Goal: Transaction & Acquisition: Purchase product/service

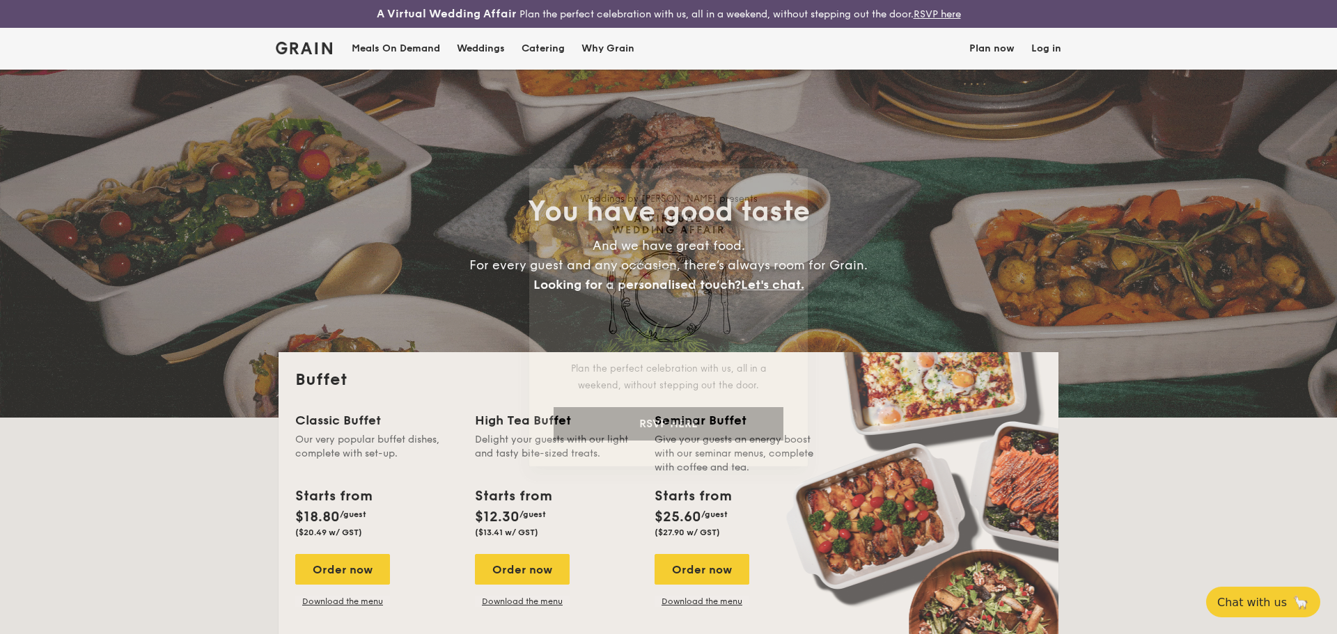
select select
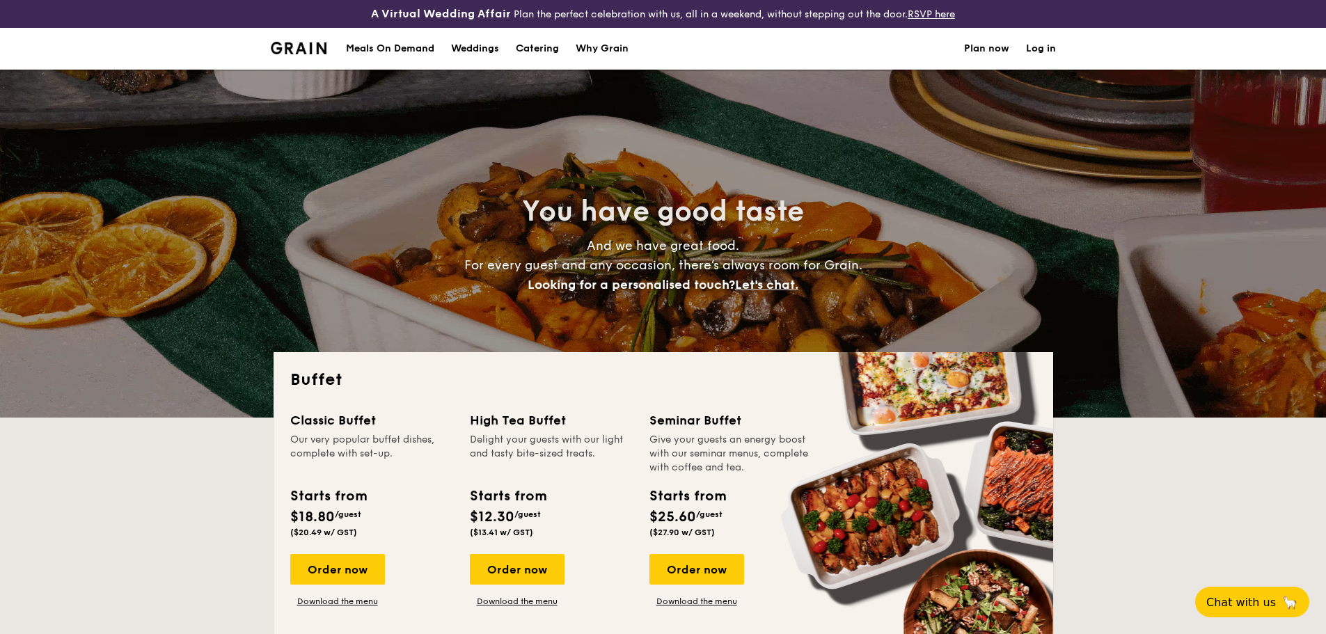
click at [382, 47] on div "Meals On Demand" at bounding box center [390, 49] width 88 height 42
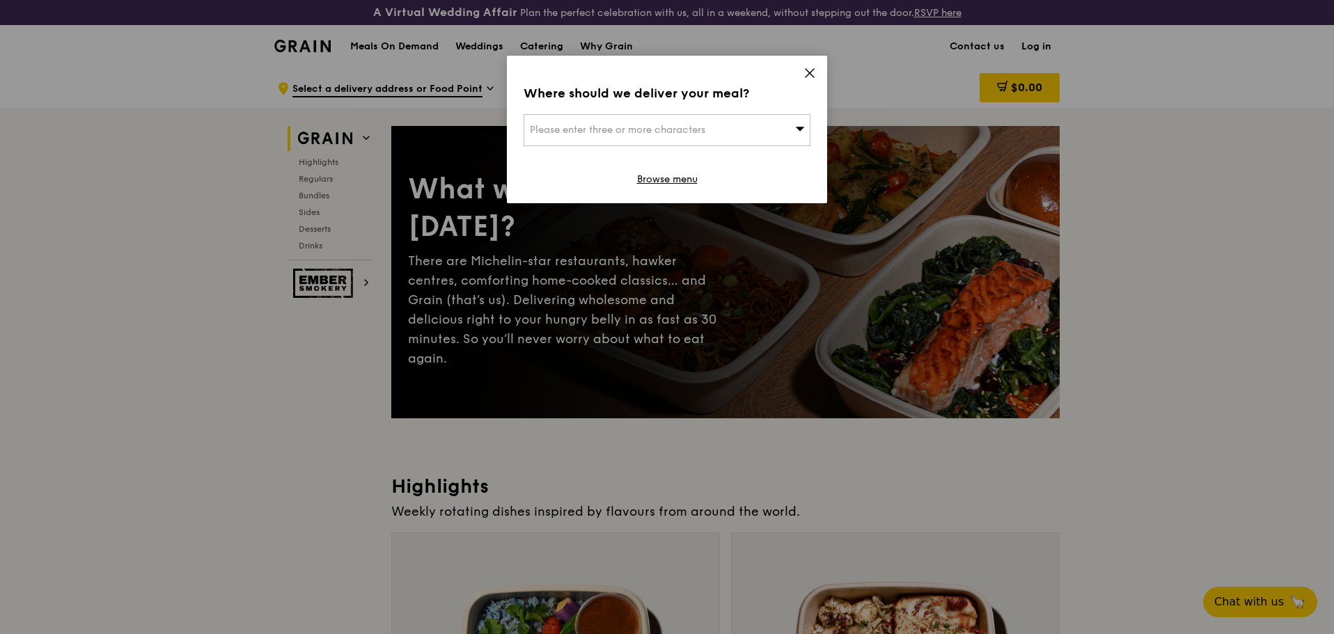
click at [755, 118] on div "Please enter three or more characters" at bounding box center [667, 130] width 287 height 32
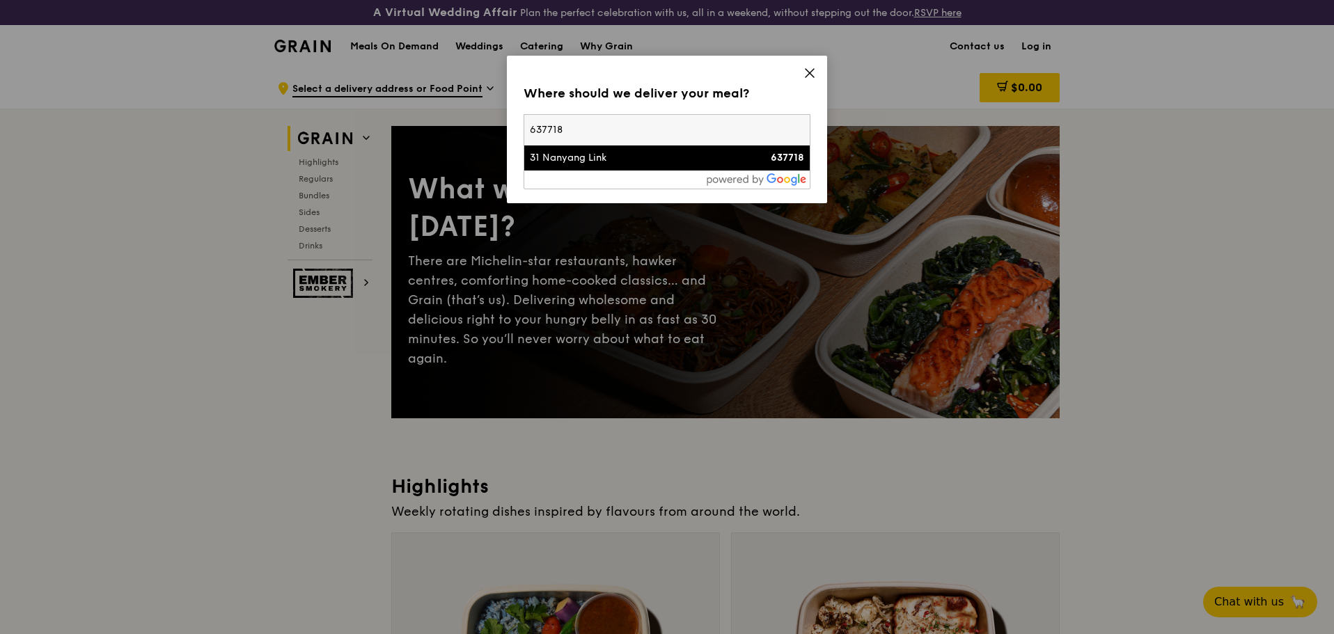
type input "637718"
click at [771, 158] on strong "637718" at bounding box center [787, 158] width 33 height 12
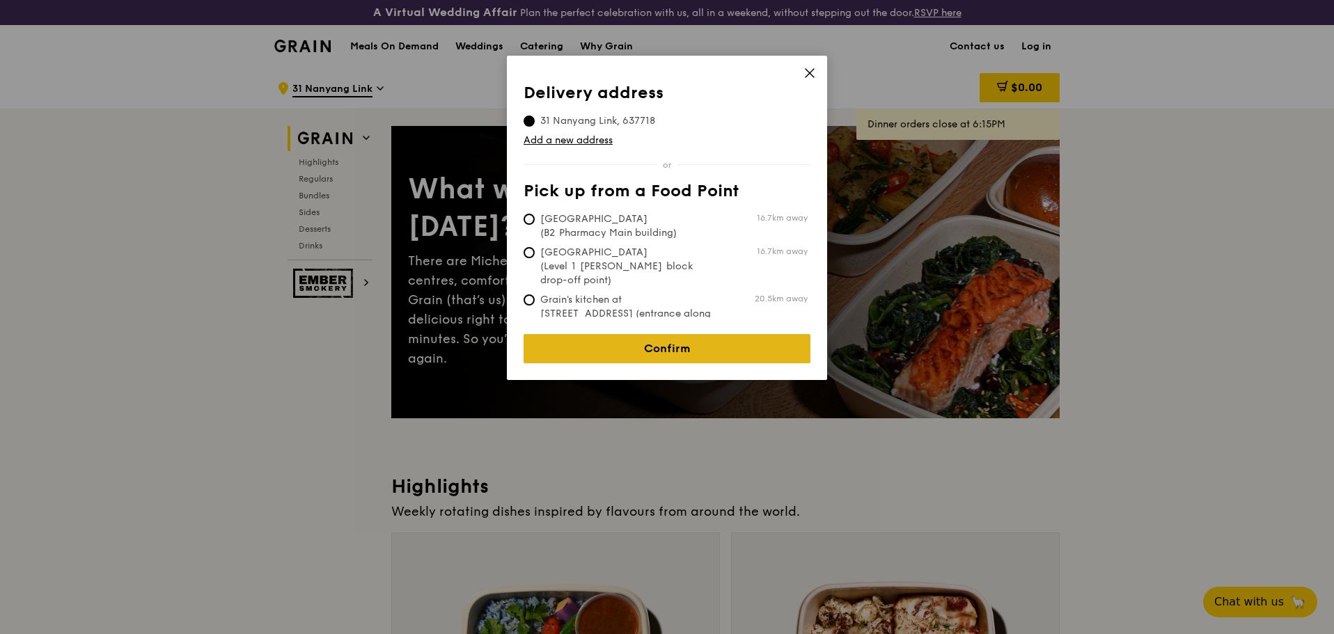
click at [736, 334] on link "Confirm" at bounding box center [667, 348] width 287 height 29
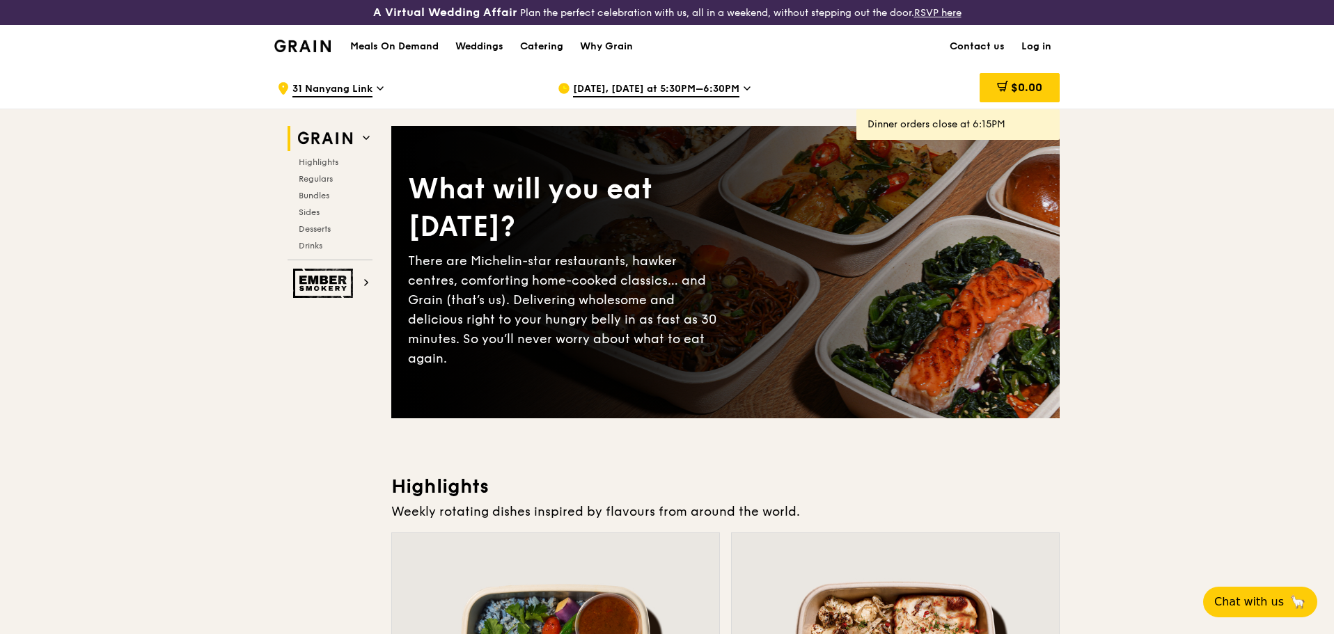
click at [603, 80] on div "Sep 24, Today at 5:30PM–6:30PM" at bounding box center [687, 89] width 258 height 42
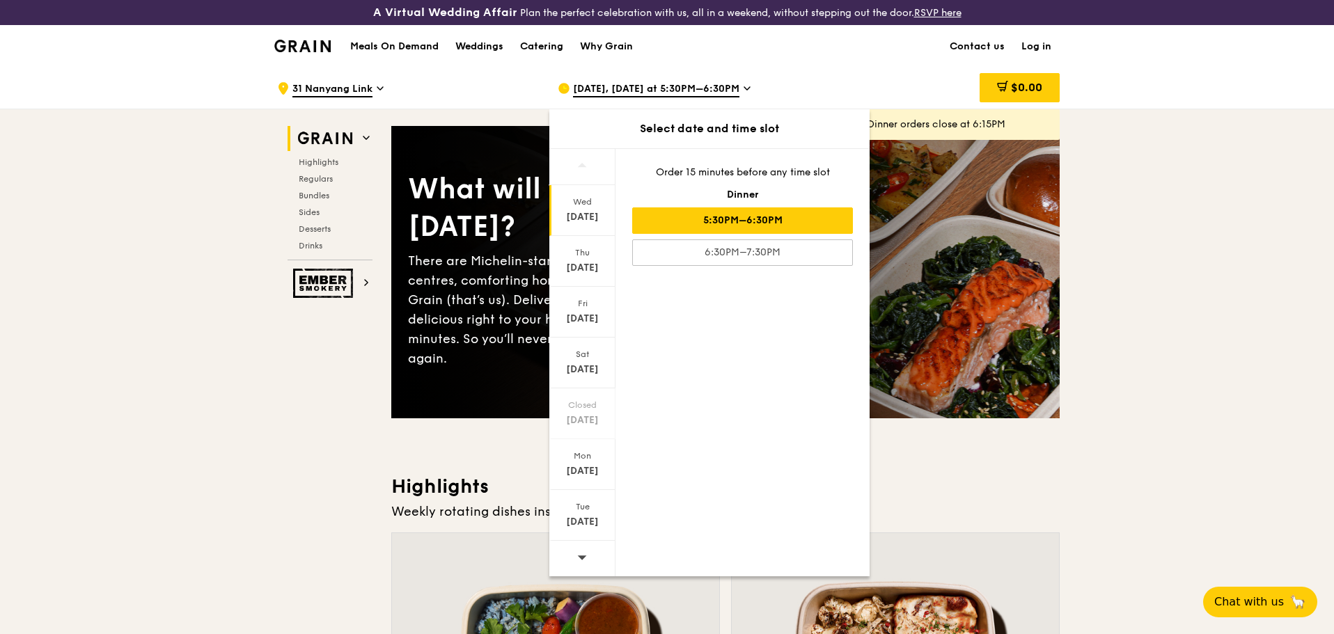
click at [586, 555] on div at bounding box center [582, 559] width 66 height 36
click at [586, 554] on icon at bounding box center [582, 557] width 10 height 10
click at [585, 553] on icon at bounding box center [582, 557] width 10 height 10
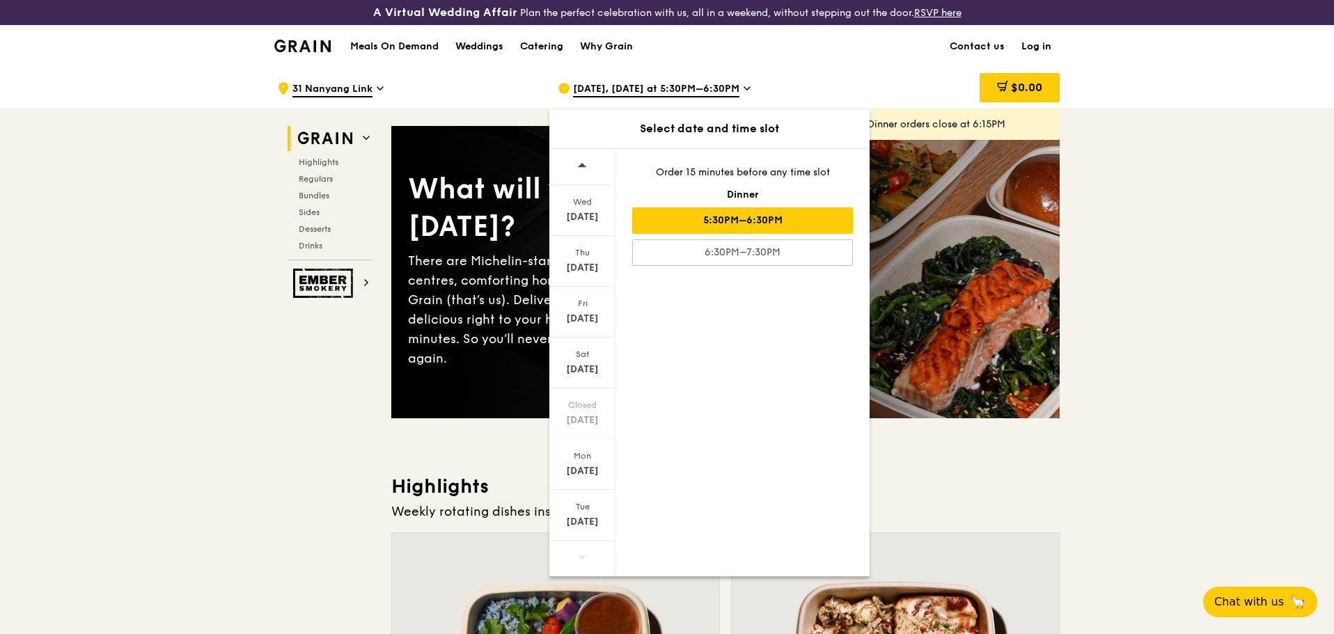
click at [576, 166] on div at bounding box center [582, 167] width 66 height 36
click at [580, 554] on icon at bounding box center [582, 557] width 10 height 10
click at [593, 215] on div "Oct 1" at bounding box center [582, 217] width 62 height 14
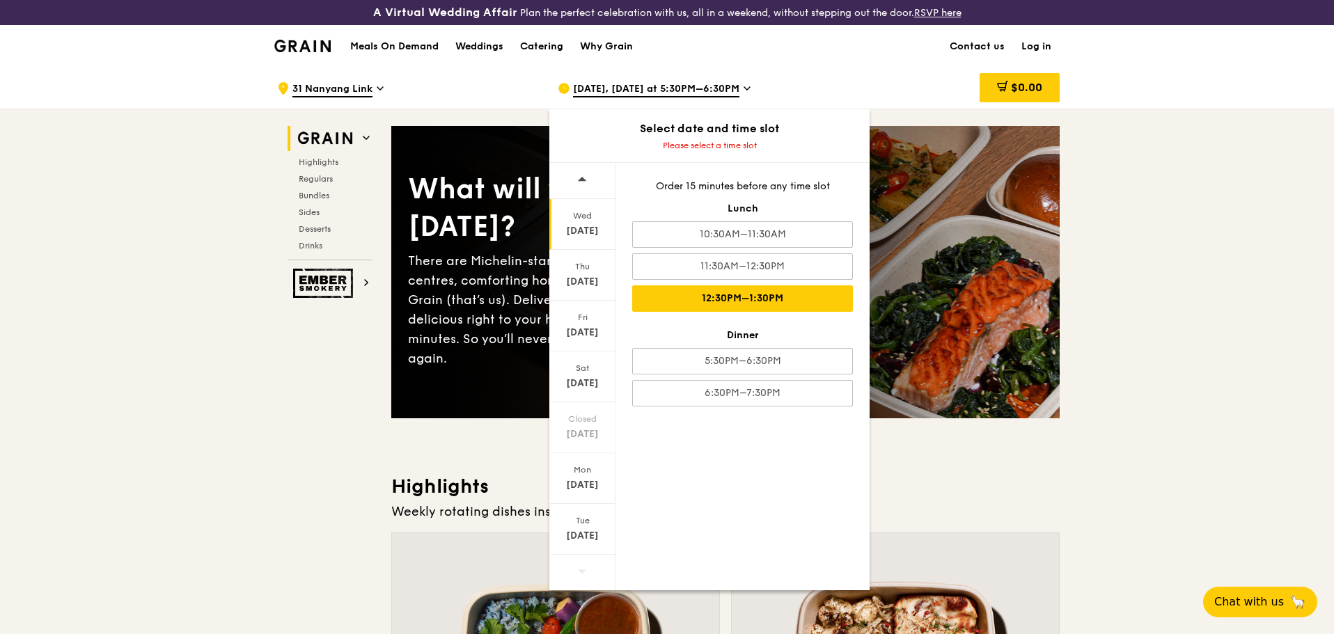
click at [763, 297] on div "12:30PM–1:30PM" at bounding box center [742, 298] width 221 height 26
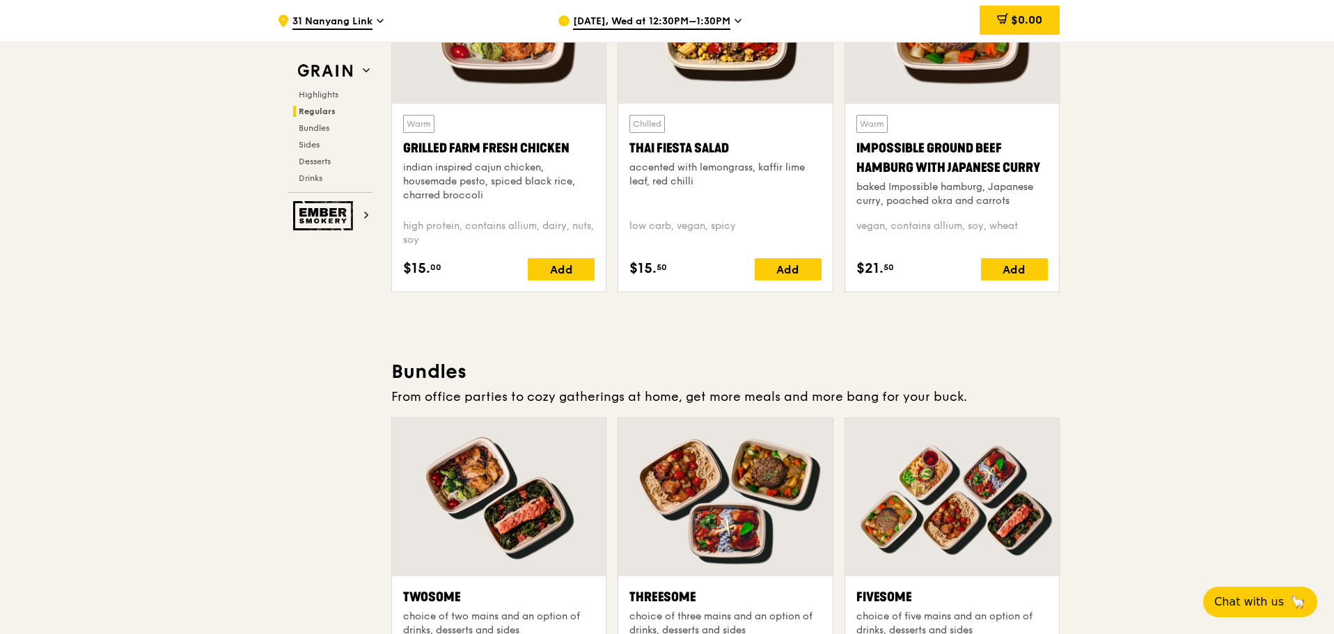
scroll to position [1532, 0]
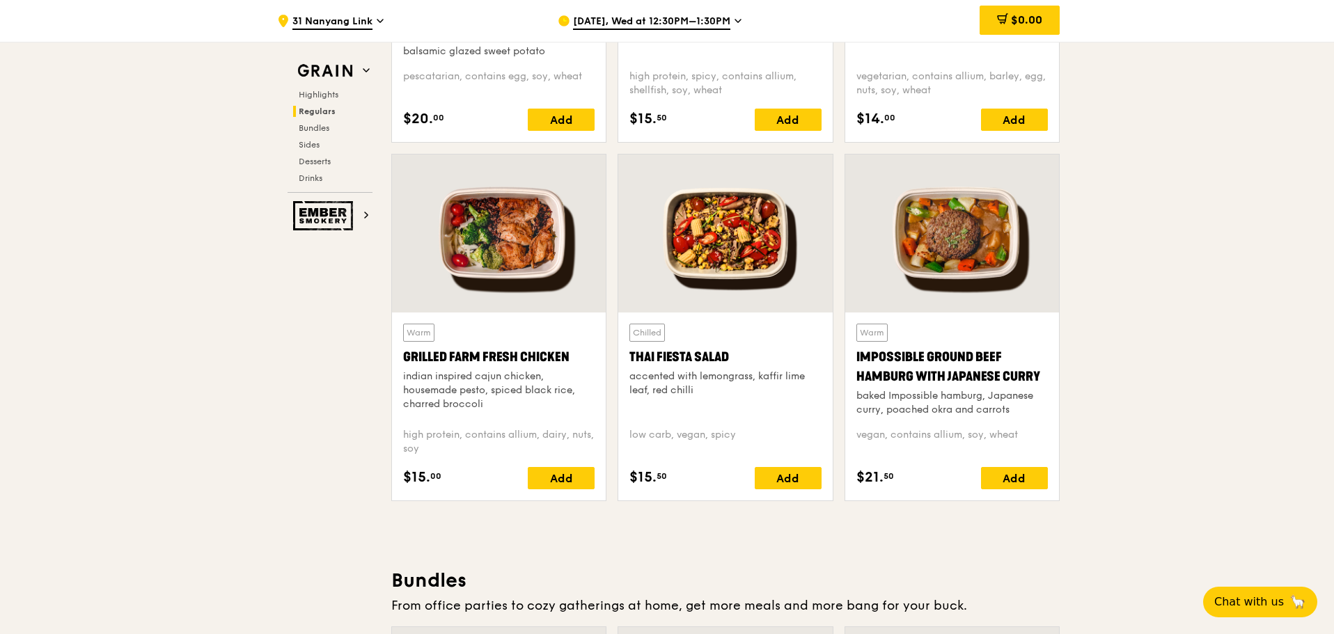
click at [708, 267] on div at bounding box center [725, 234] width 214 height 158
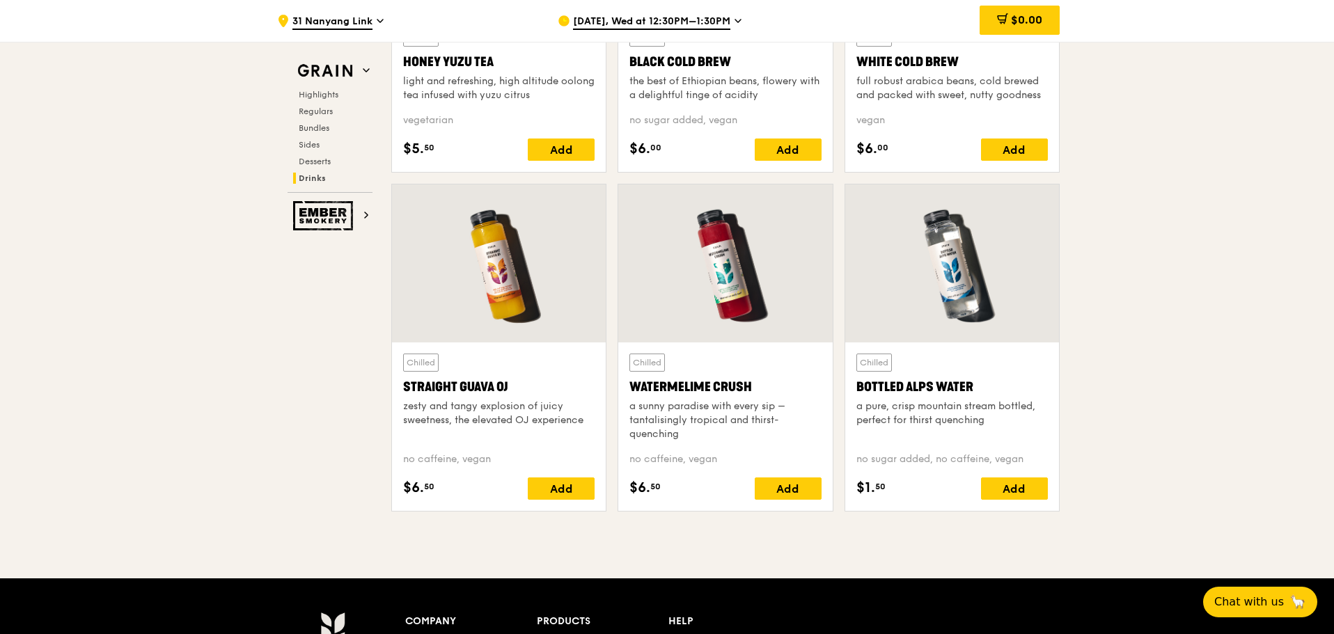
scroll to position [5078, 0]
